Goal: Information Seeking & Learning: Check status

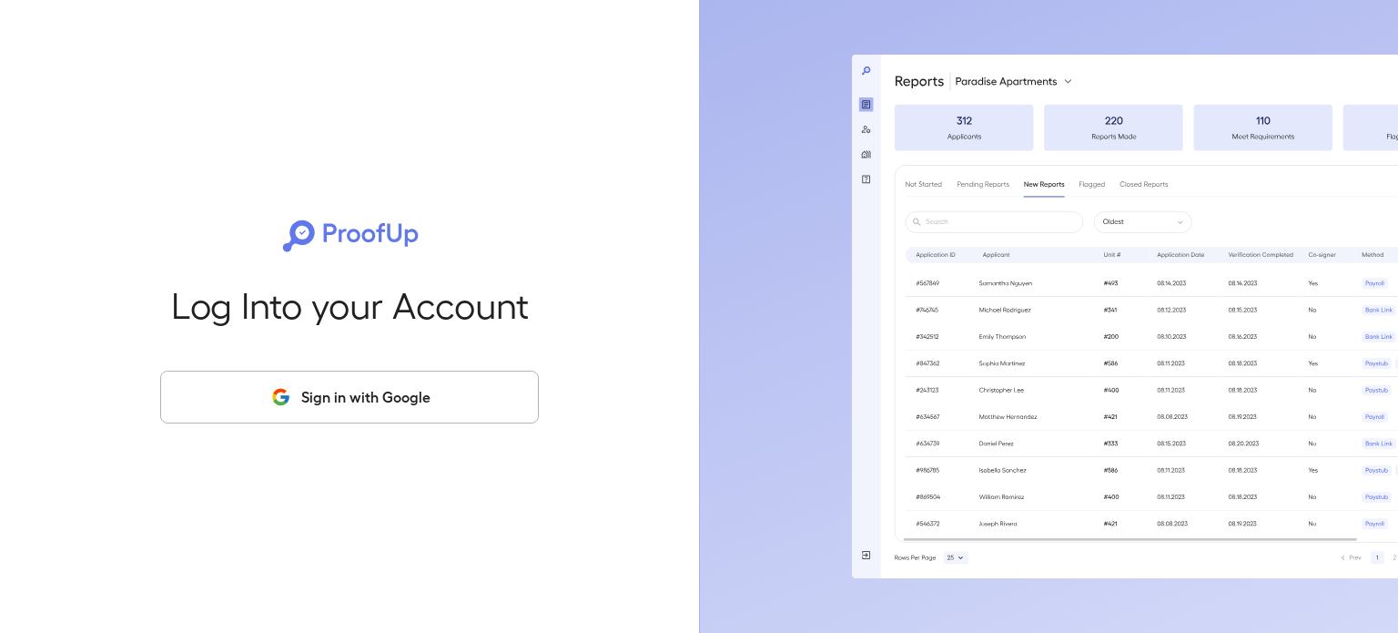
click at [306, 380] on button "Sign in with Google" at bounding box center [349, 397] width 379 height 53
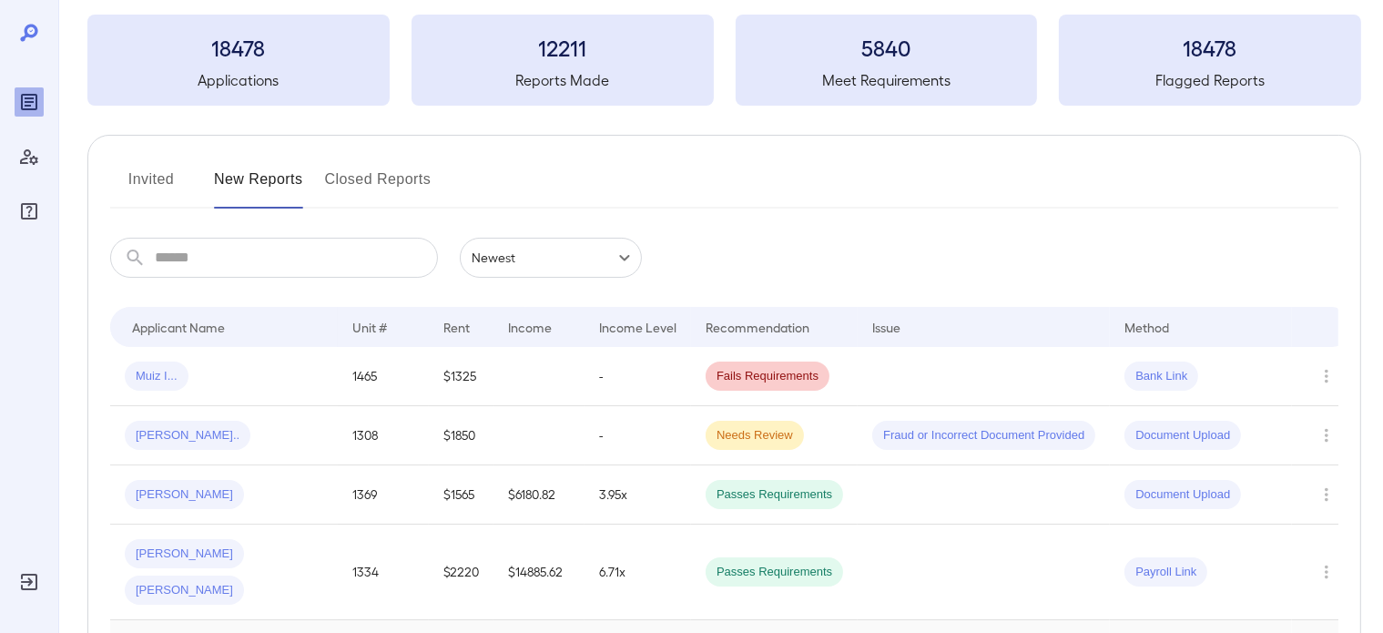
scroll to position [273, 0]
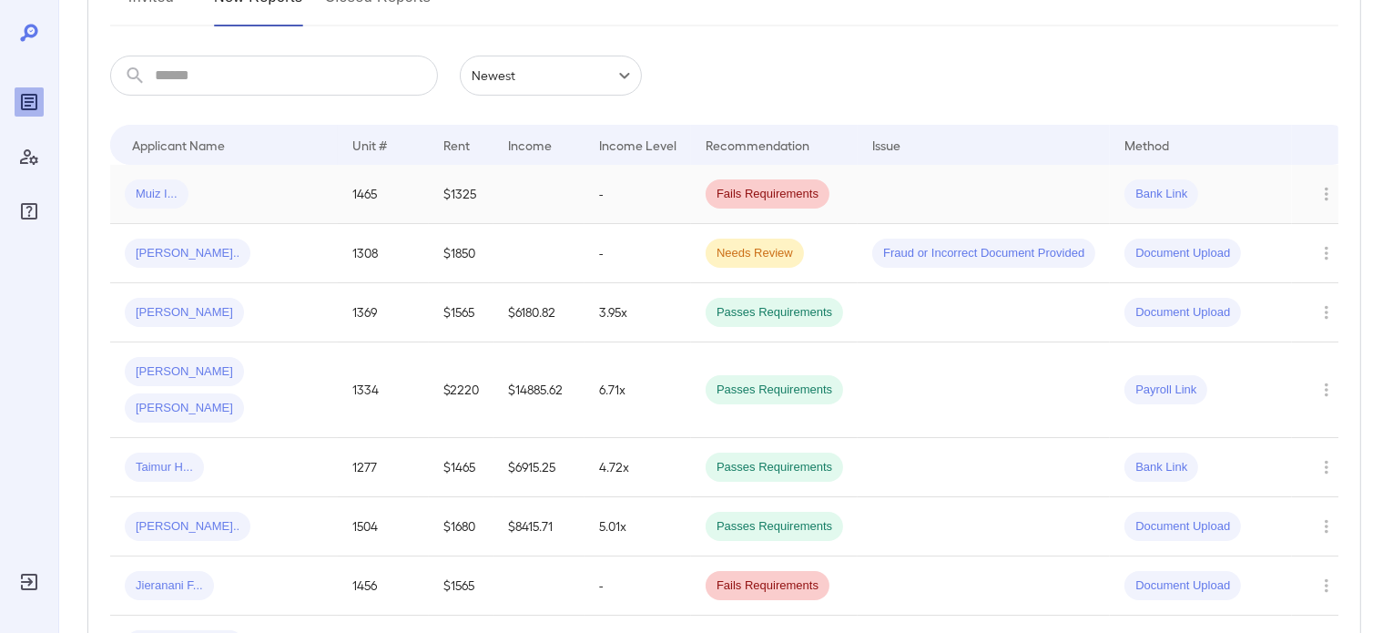
click at [535, 196] on td at bounding box center [538, 194] width 91 height 59
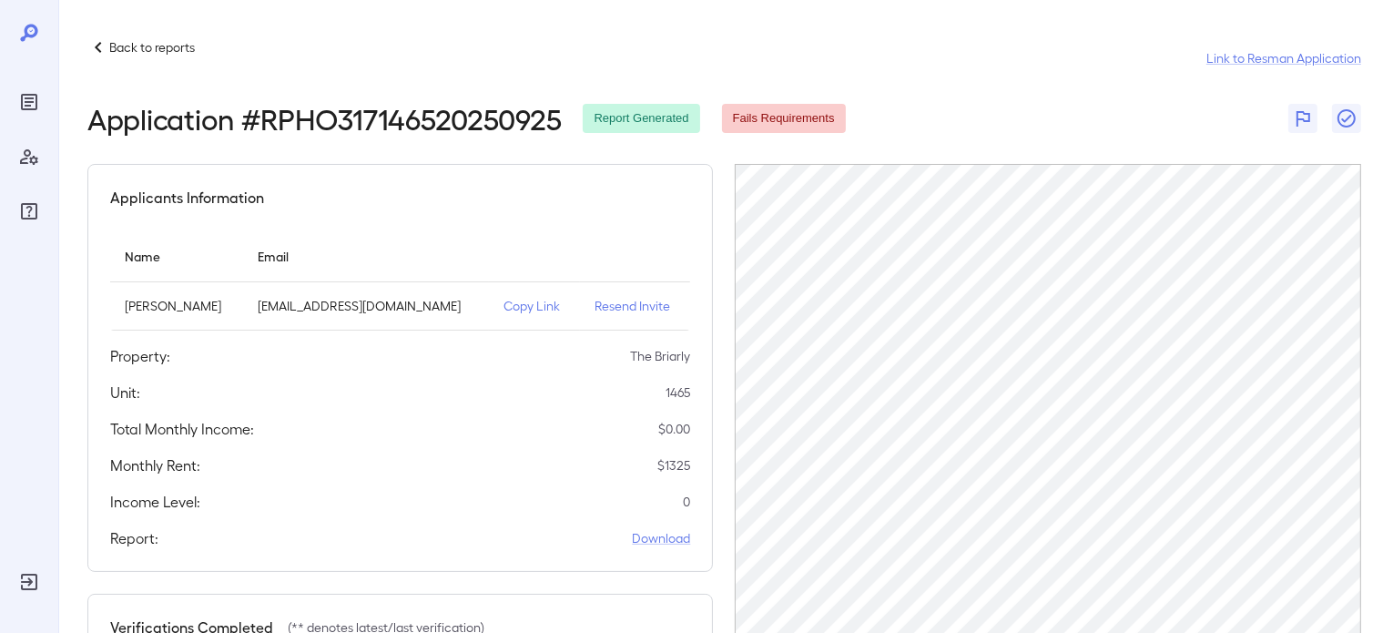
click at [140, 54] on p "Back to reports" at bounding box center [152, 47] width 86 height 18
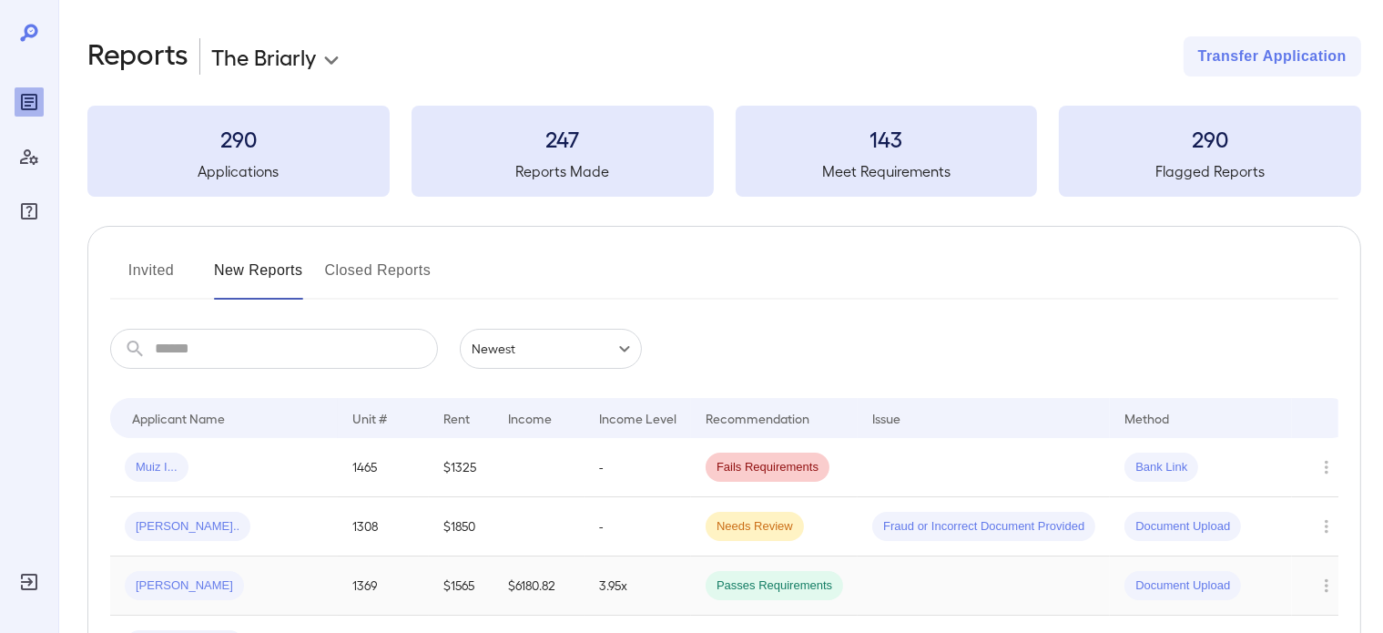
scroll to position [237, 0]
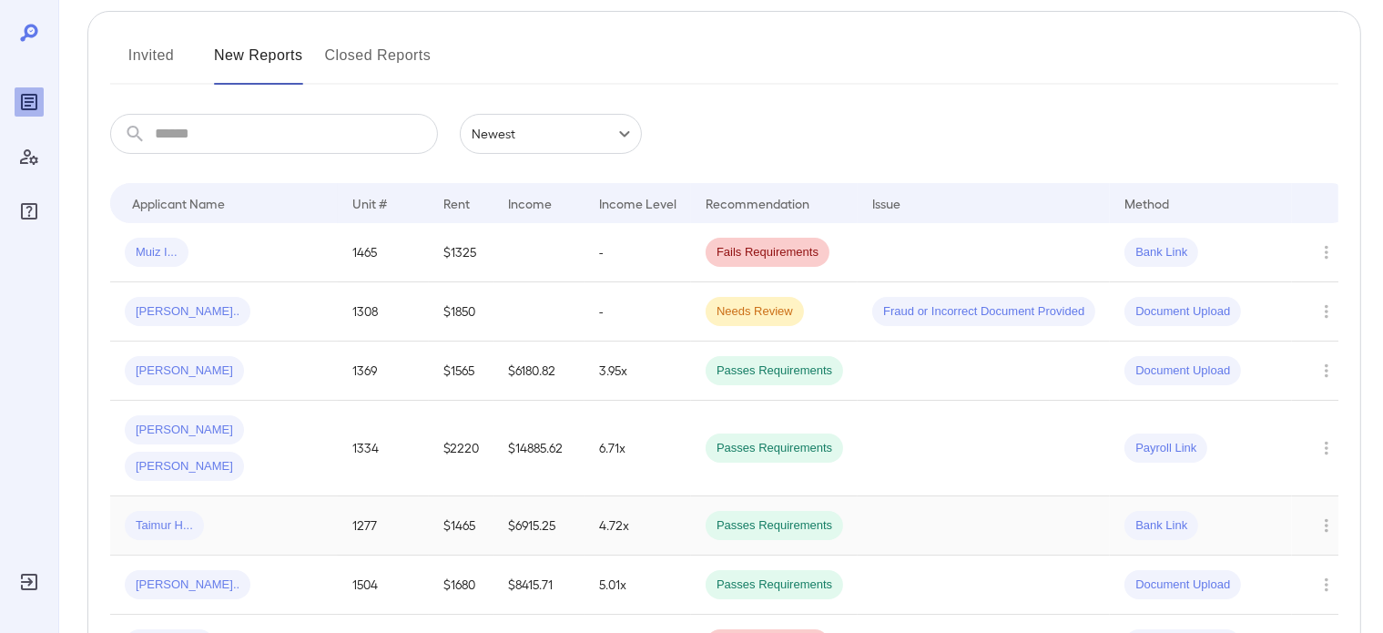
scroll to position [273, 0]
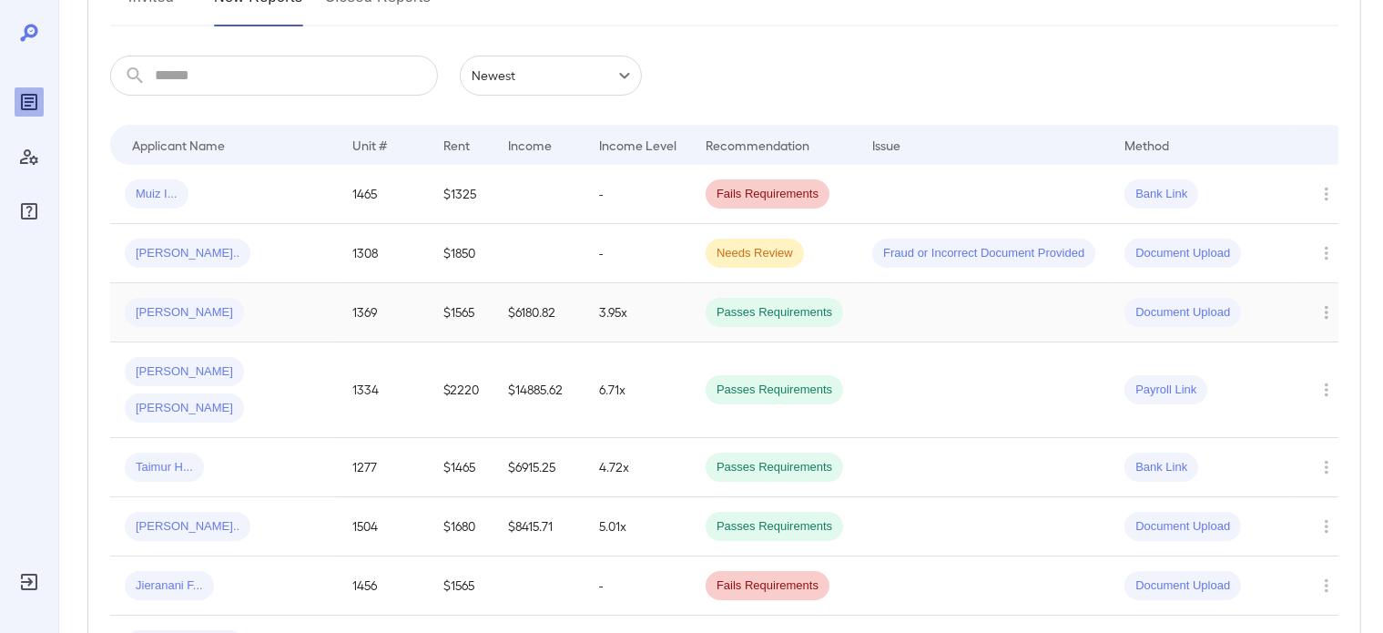
click at [208, 316] on div "[PERSON_NAME]" at bounding box center [224, 312] width 198 height 29
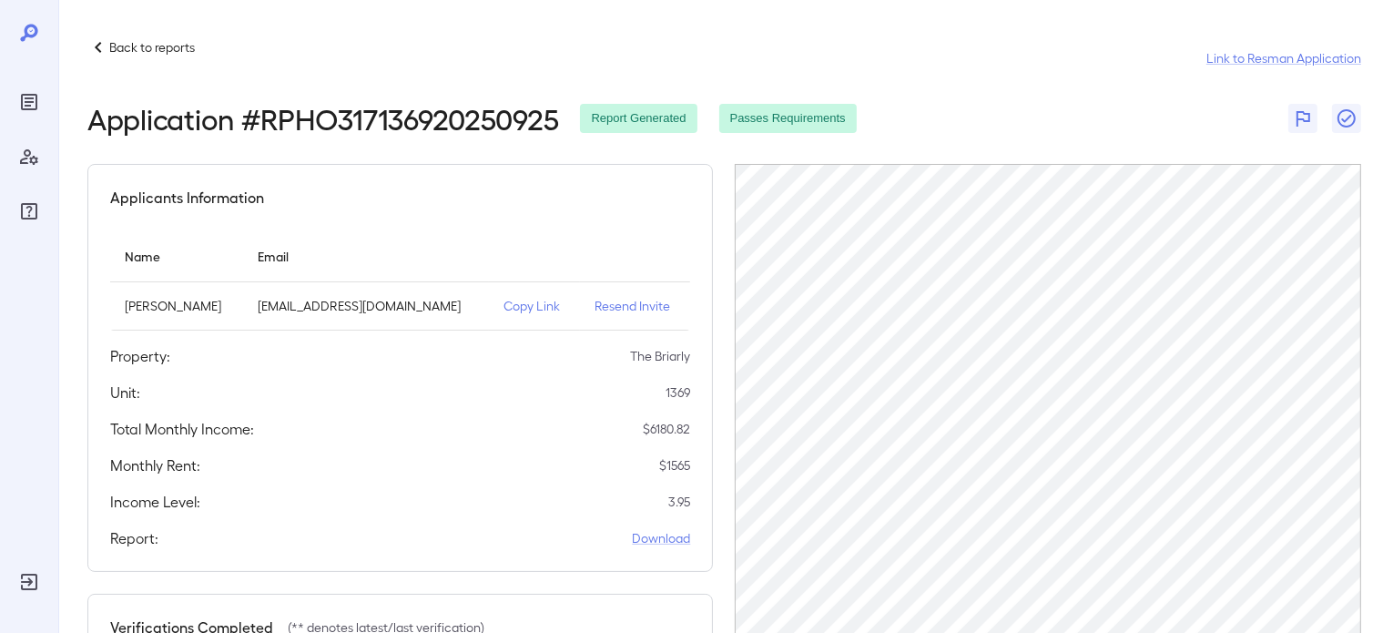
click at [99, 45] on icon at bounding box center [98, 47] width 22 height 22
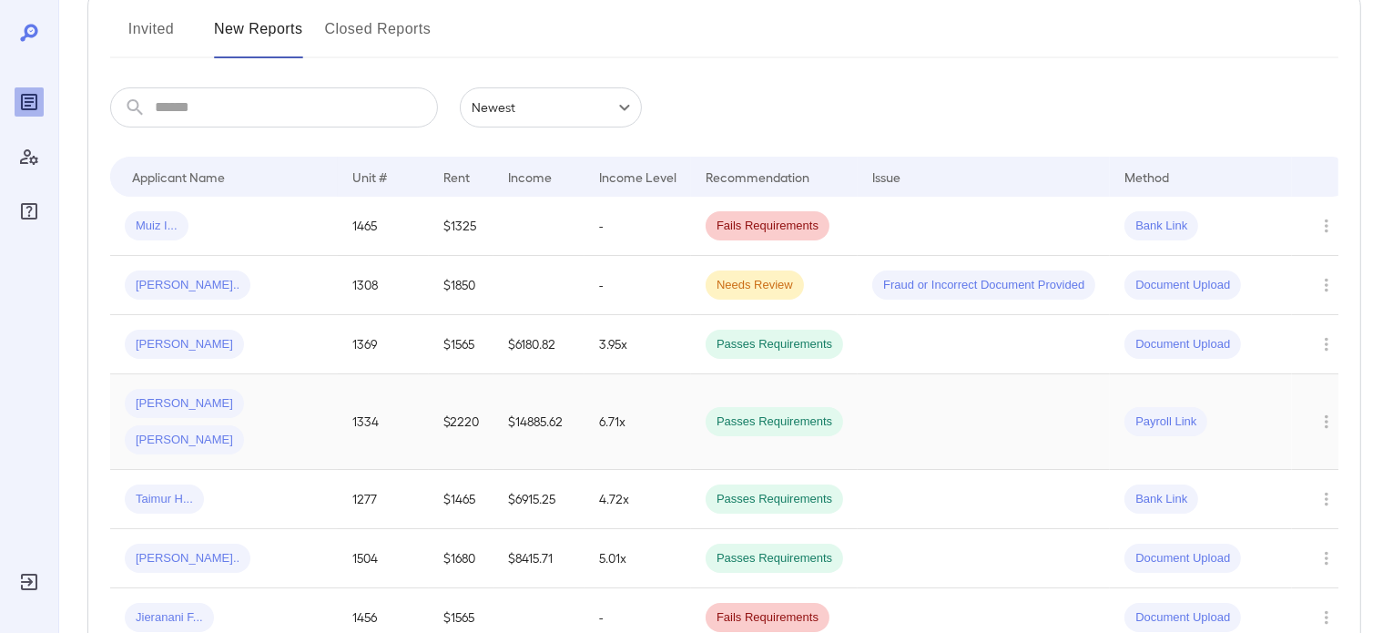
scroll to position [273, 0]
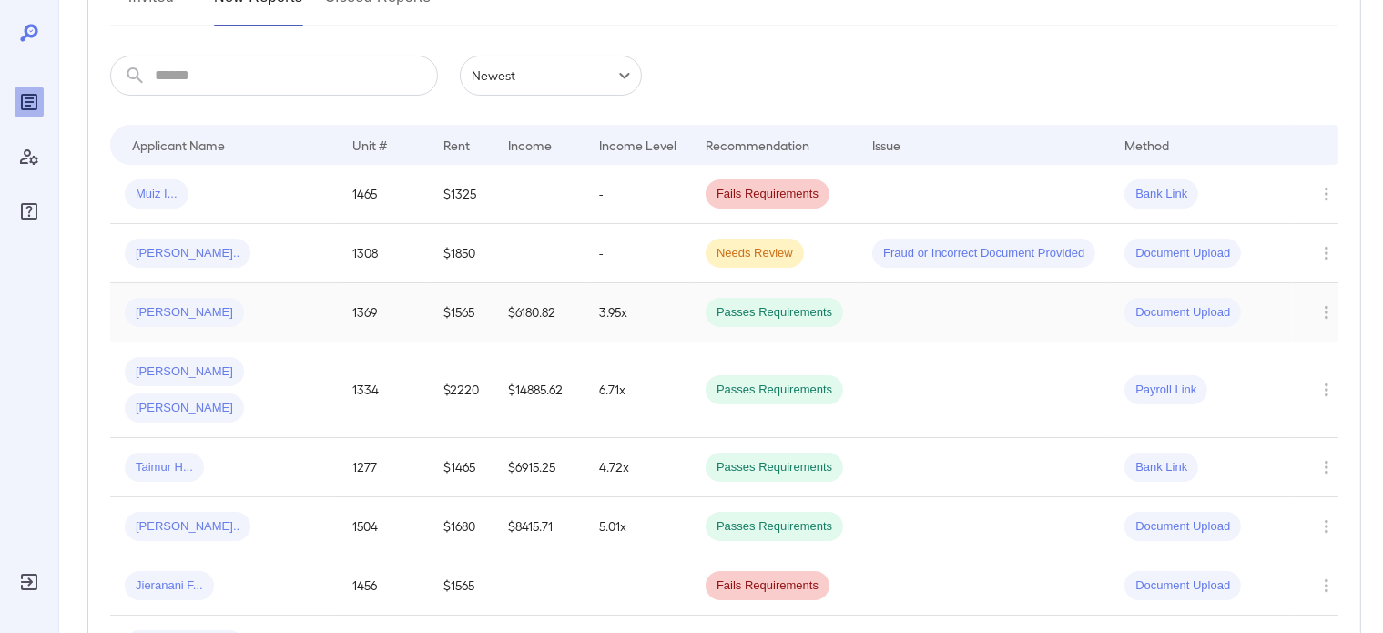
click at [505, 317] on td "$6180.82" at bounding box center [538, 312] width 91 height 59
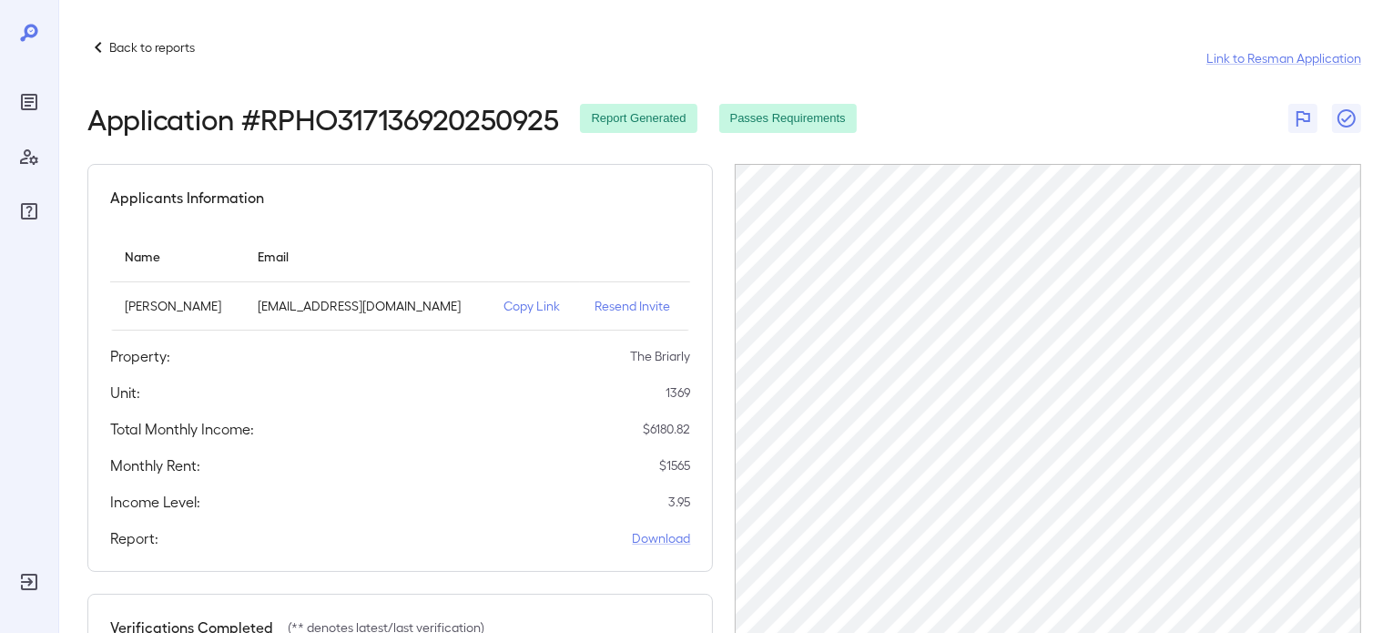
click at [153, 45] on p "Back to reports" at bounding box center [152, 47] width 86 height 18
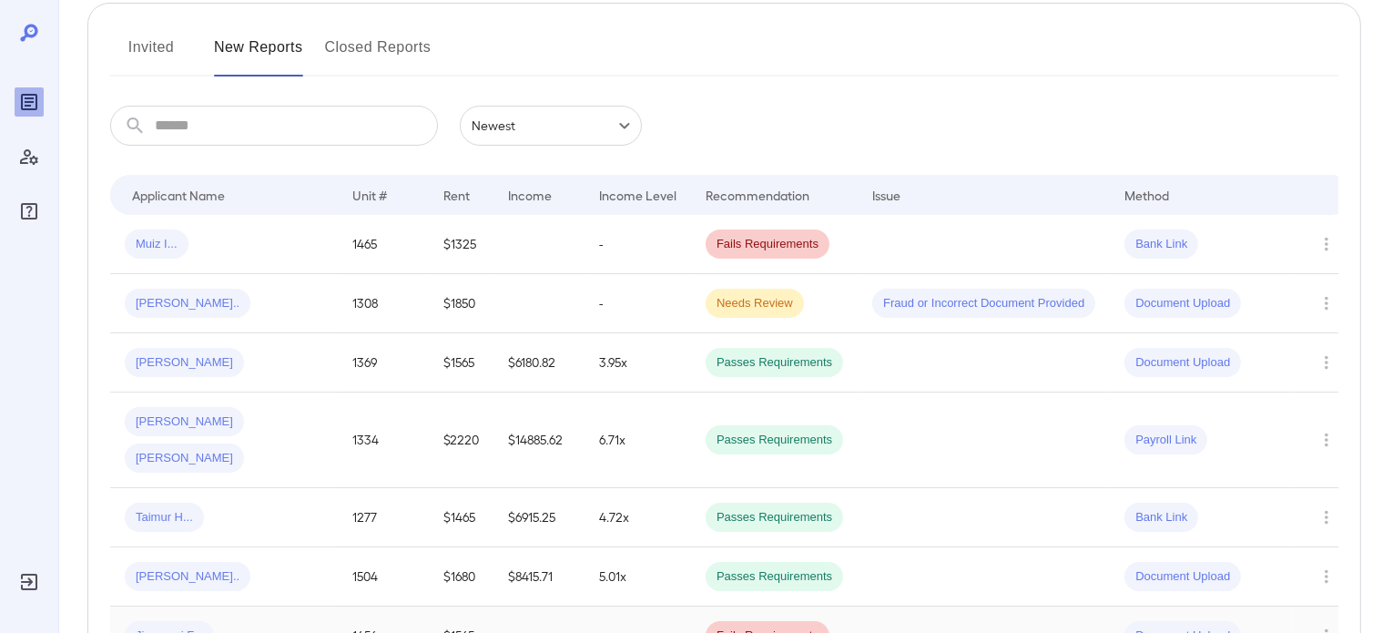
scroll to position [364, 0]
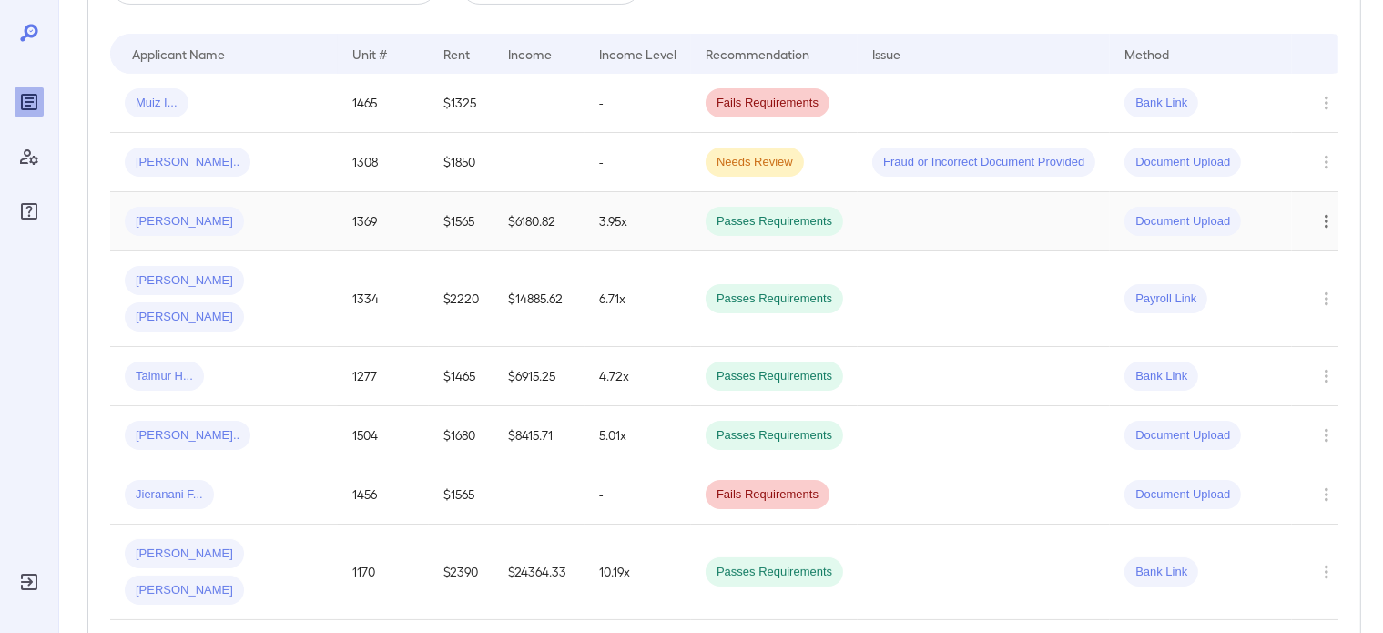
click at [1325, 217] on icon "Row Actions" at bounding box center [1327, 222] width 4 height 14
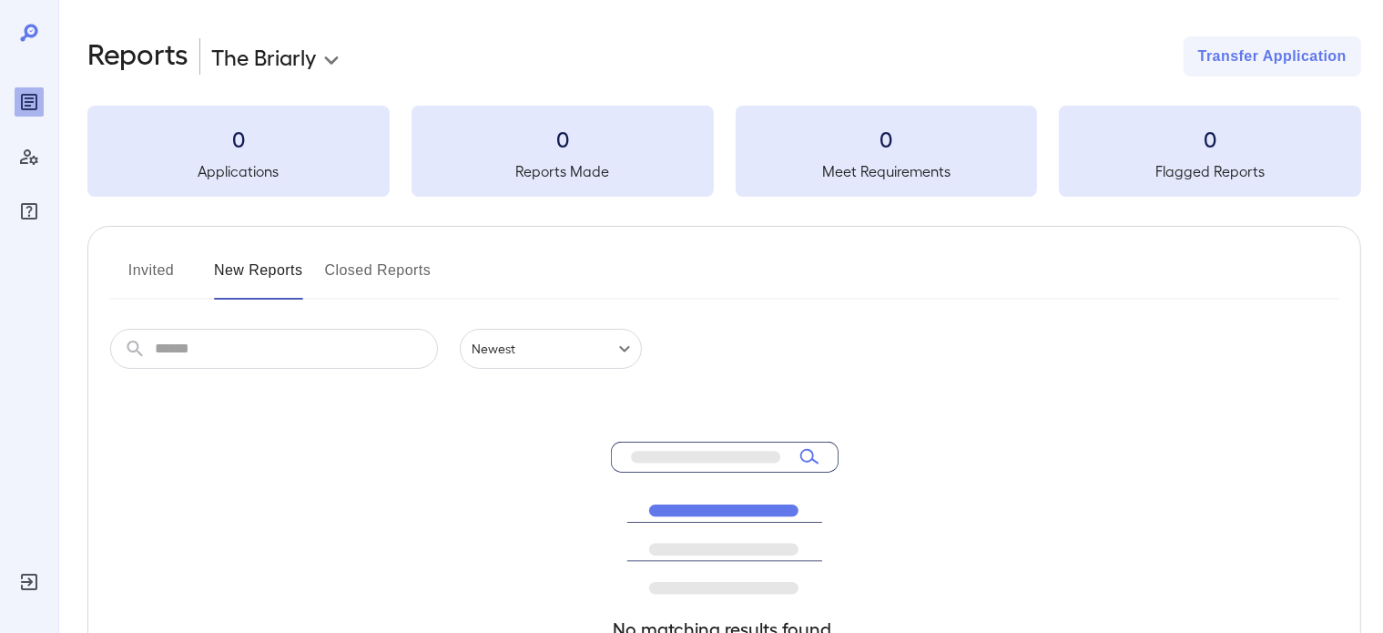
scroll to position [237, 0]
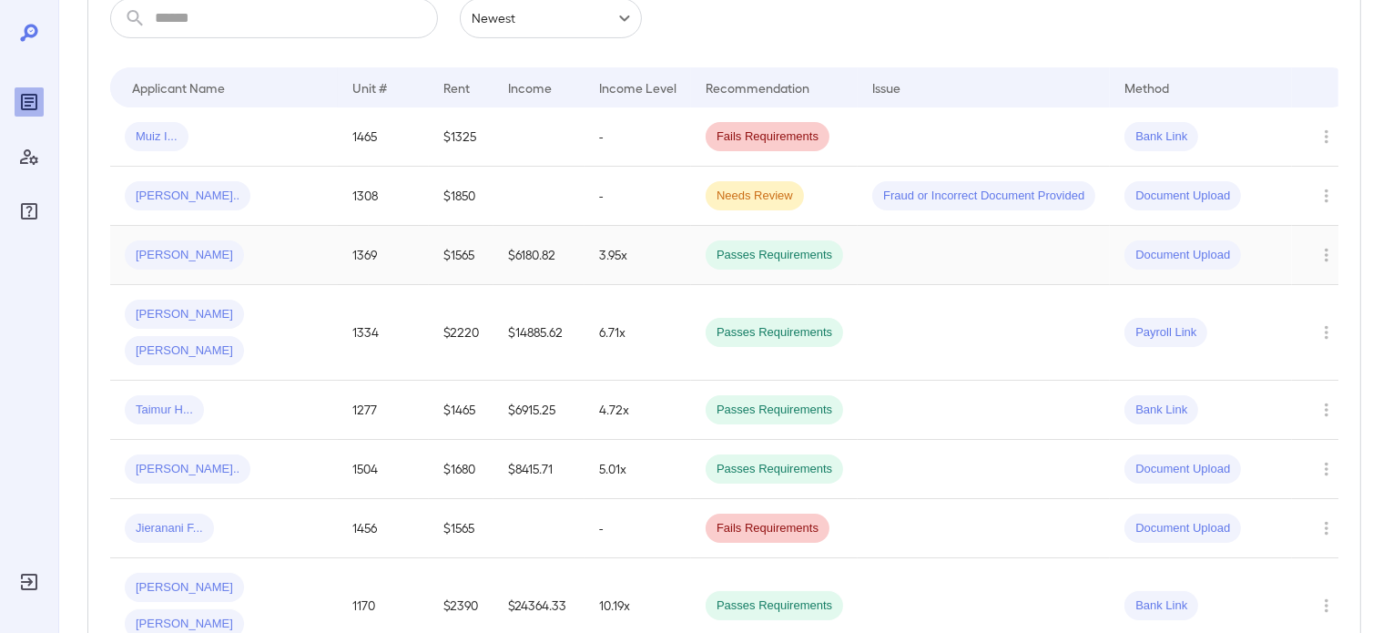
scroll to position [328, 0]
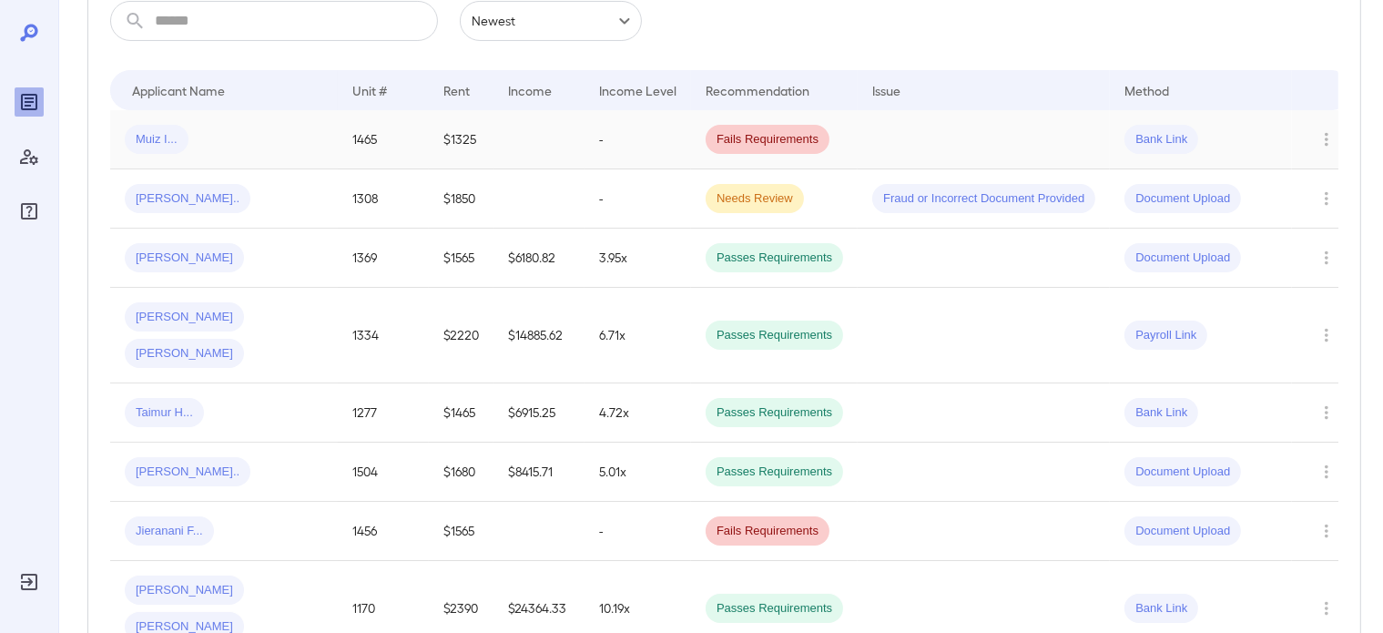
click at [219, 150] on div "Muiz I..." at bounding box center [224, 139] width 198 height 29
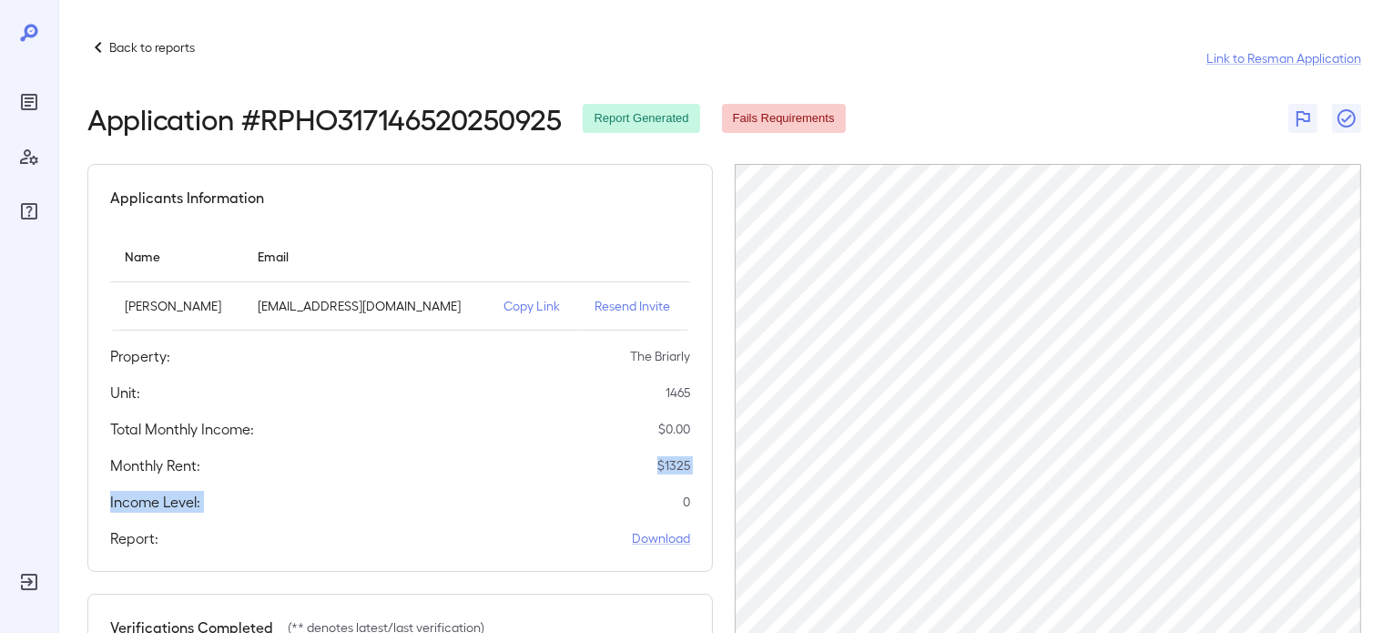
drag, startPoint x: 497, startPoint y: 494, endPoint x: 539, endPoint y: 500, distance: 42.2
click at [539, 502] on div "Applicants Information Name Email [PERSON_NAME] [EMAIL_ADDRESS][DOMAIN_NAME] Co…" at bounding box center [399, 368] width 625 height 408
click at [1090, 123] on div "Application # RPHO317146520250925 Report Generated Fails Requirements" at bounding box center [724, 118] width 1274 height 33
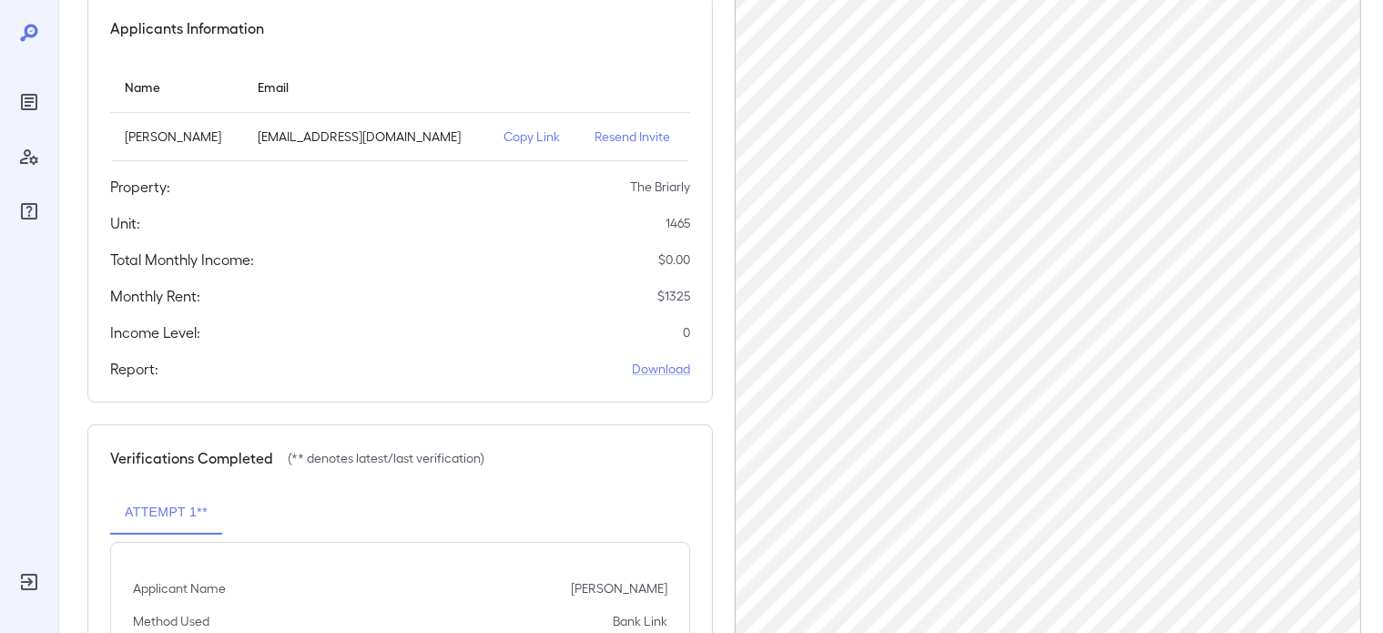
scroll to position [280, 0]
